Goal: Information Seeking & Learning: Learn about a topic

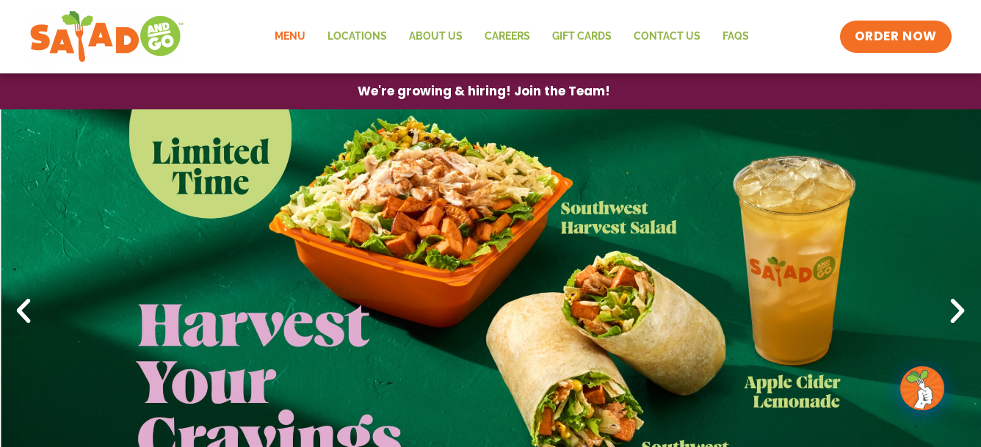
click at [299, 35] on link "Menu" at bounding box center [290, 37] width 53 height 34
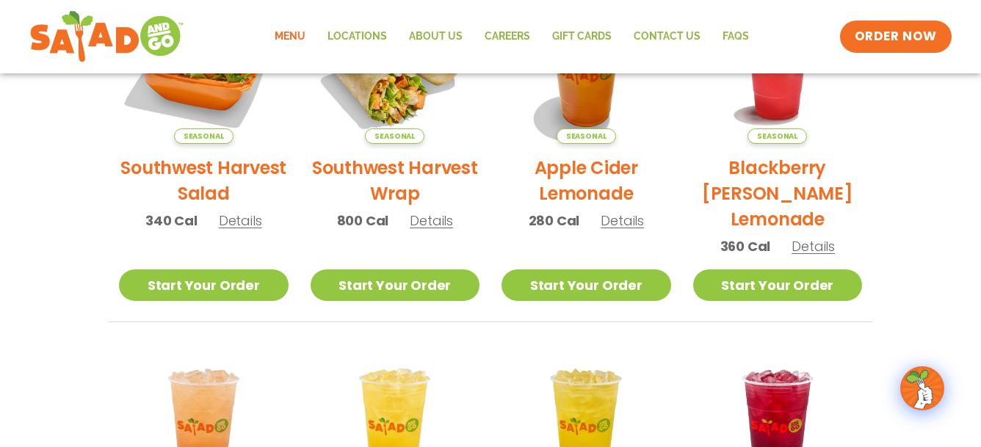
scroll to position [367, 0]
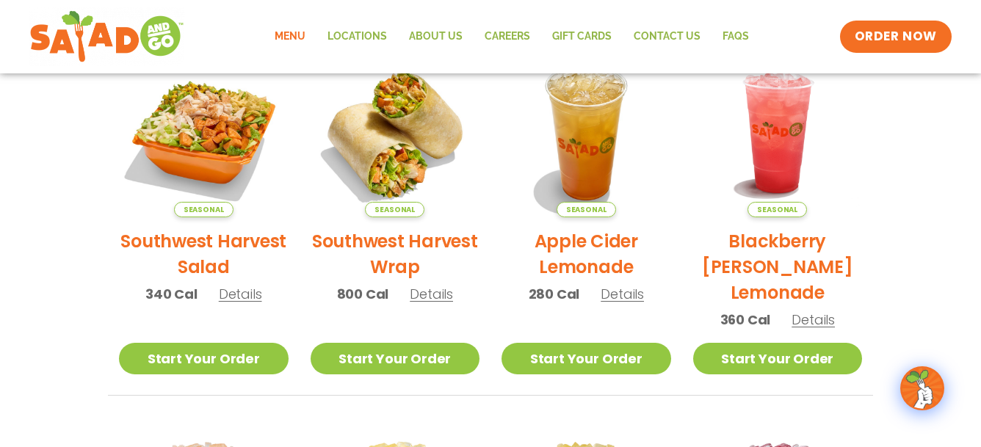
click at [392, 244] on h2 "Southwest Harvest Wrap" at bounding box center [396, 253] width 170 height 51
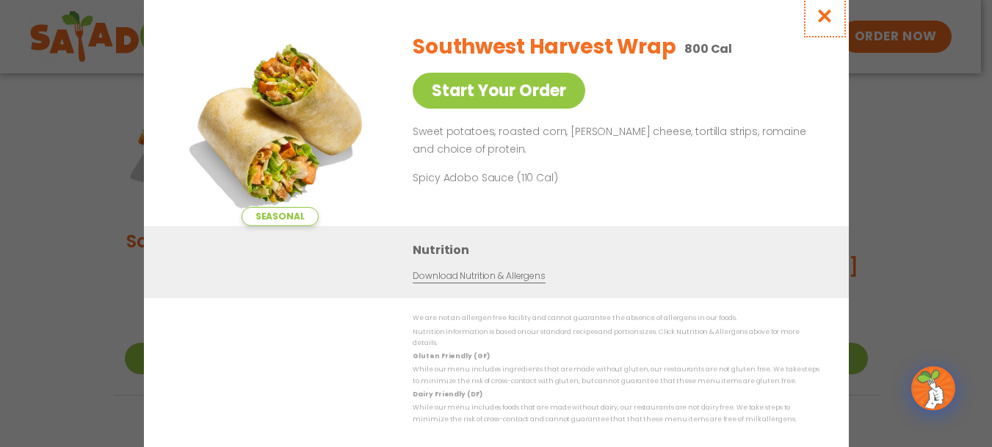
click at [820, 15] on icon "Close modal" at bounding box center [824, 15] width 18 height 15
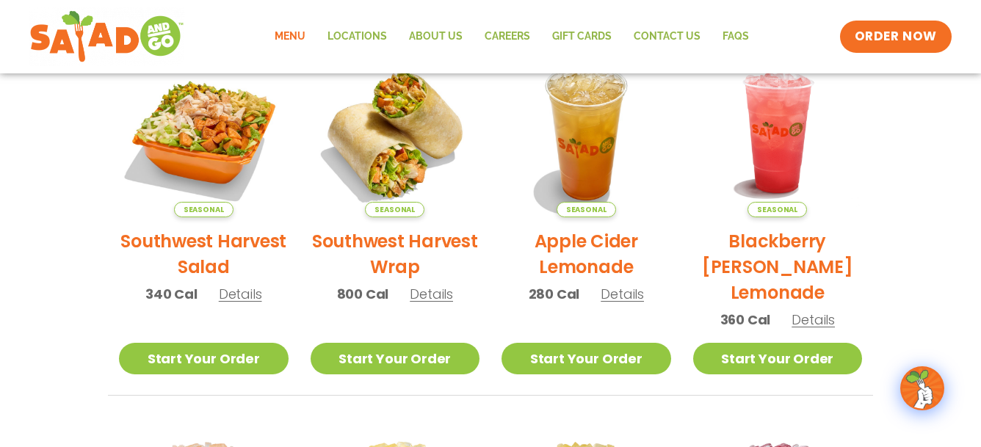
scroll to position [0, 0]
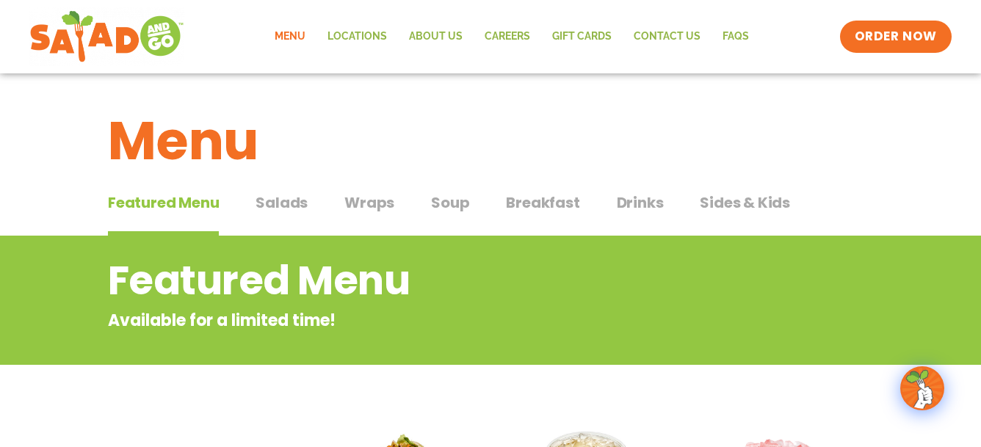
click at [367, 207] on span "Wraps" at bounding box center [369, 203] width 50 height 22
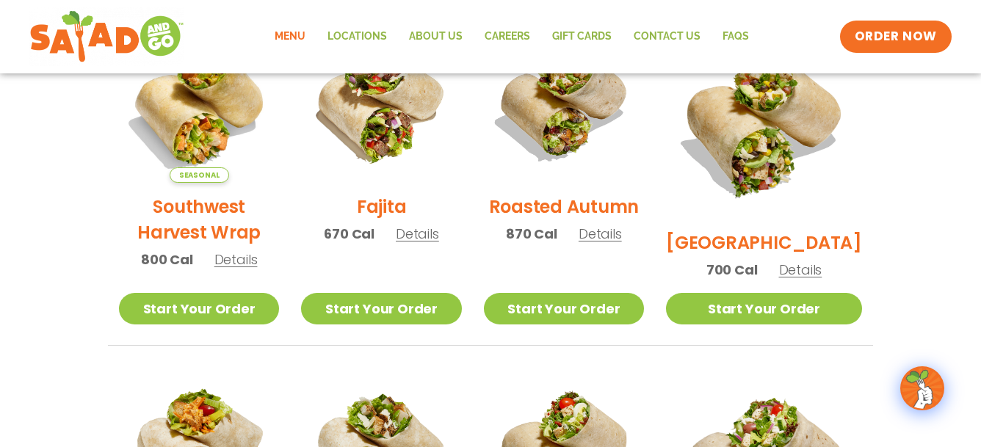
scroll to position [367, 0]
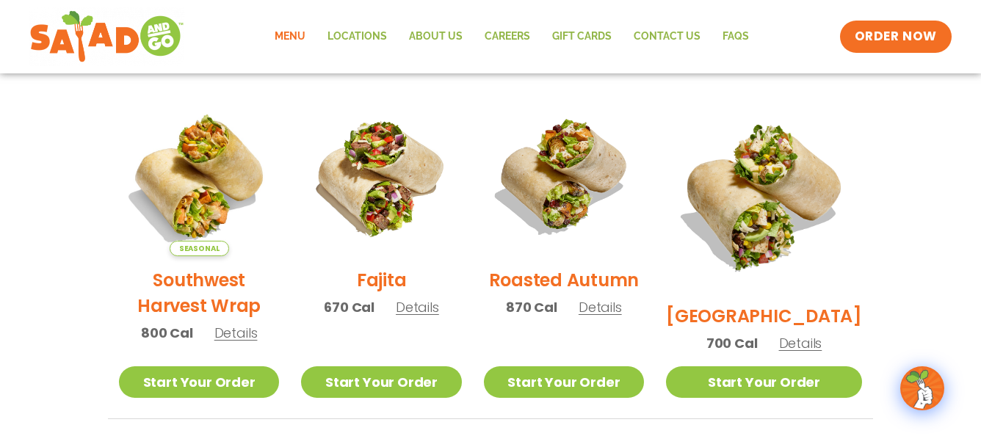
click at [398, 293] on h2 "Fajita" at bounding box center [382, 280] width 50 height 26
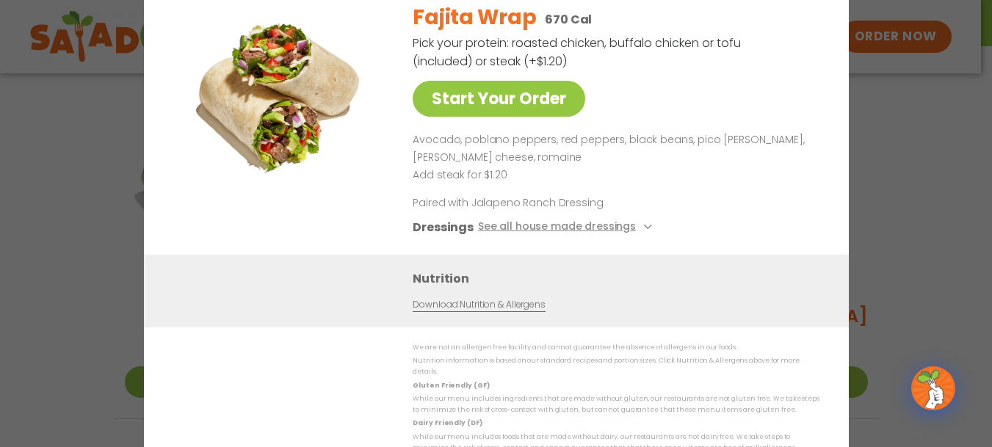
click at [916, 120] on div "Start Your Order Fajita Wrap 670 Cal Pick your protein: roasted chicken, buffal…" at bounding box center [496, 223] width 992 height 447
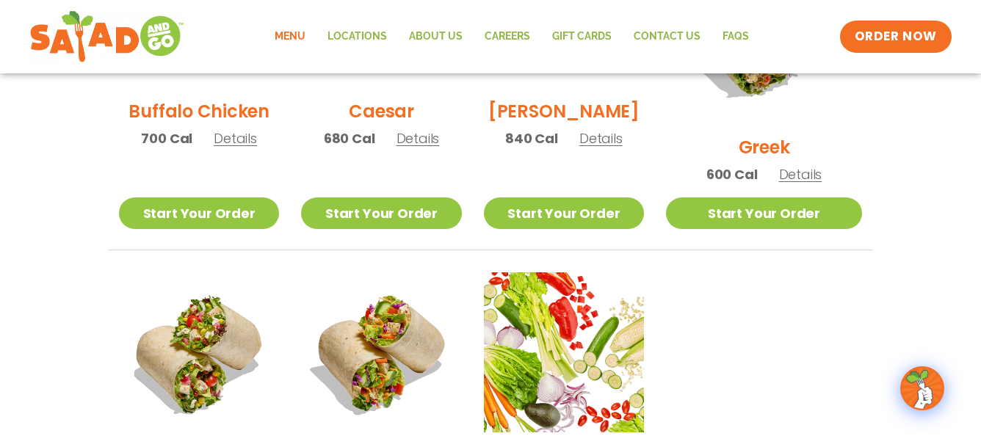
scroll to position [808, 0]
